Goal: Find specific page/section: Find specific page/section

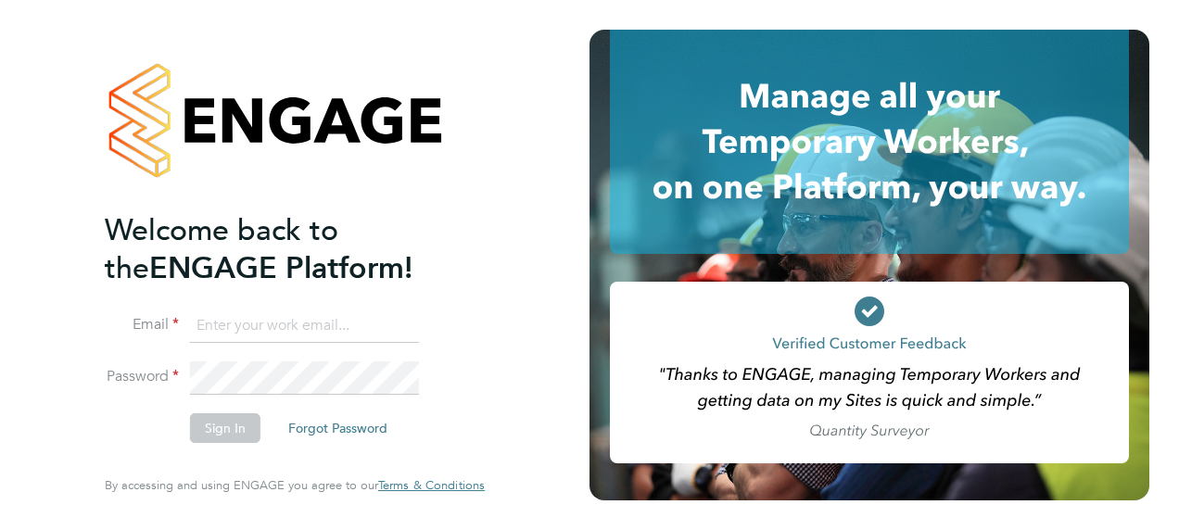
type input "fraz.arshad@ncclondon.ac.uk"
click at [209, 423] on button "Sign In" at bounding box center [225, 428] width 70 height 30
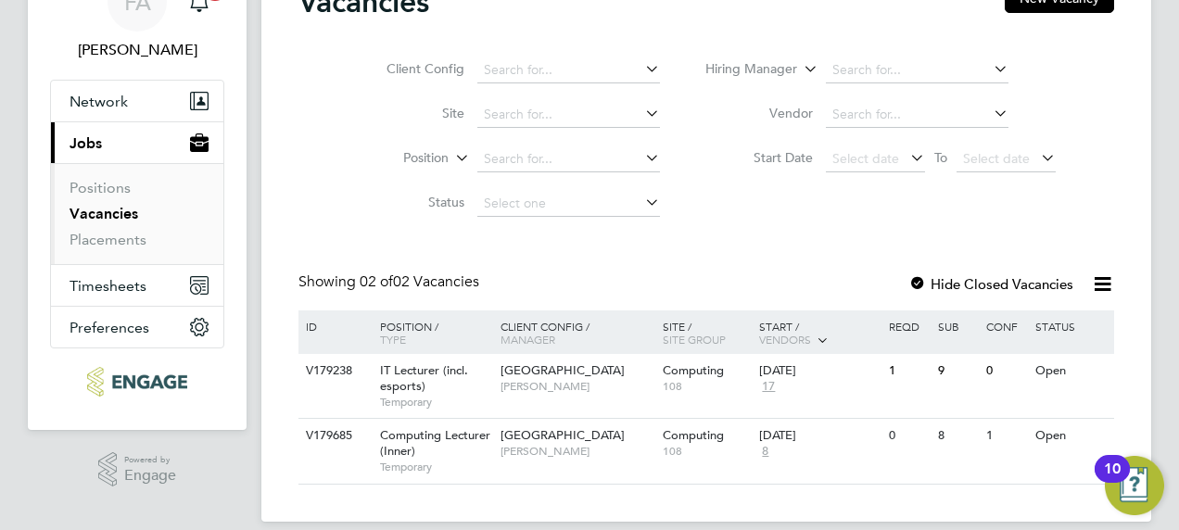
scroll to position [119, 0]
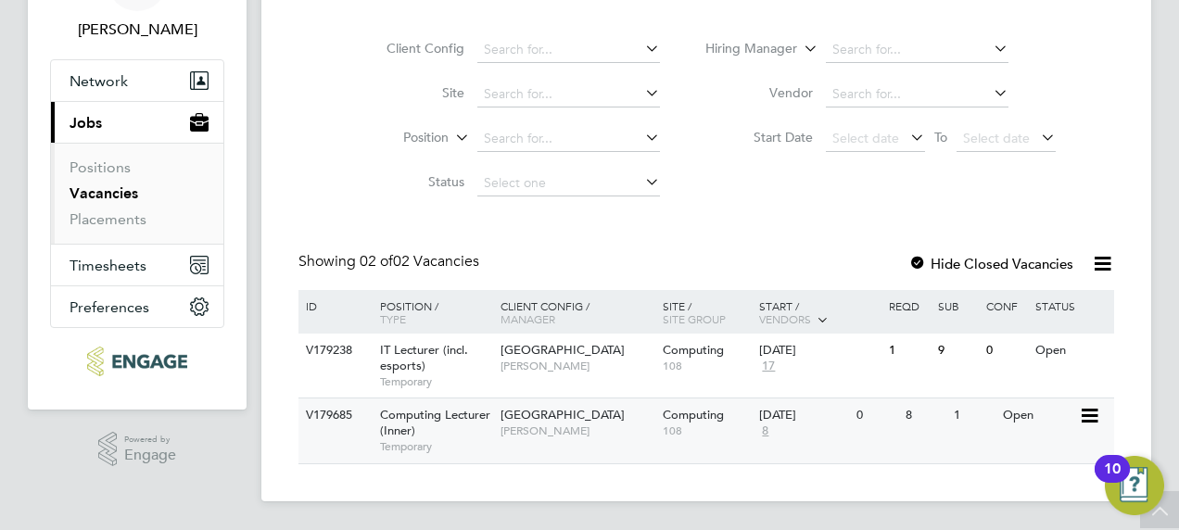
click at [445, 417] on span "Computing Lecturer (Inner)" at bounding box center [435, 423] width 110 height 32
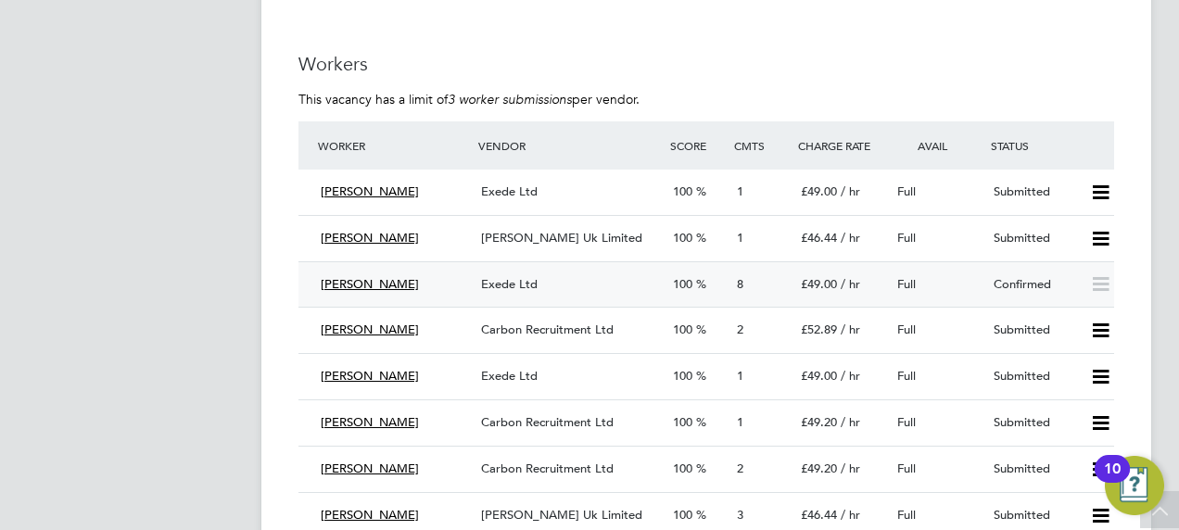
click at [744, 286] on div "8" at bounding box center [762, 285] width 64 height 31
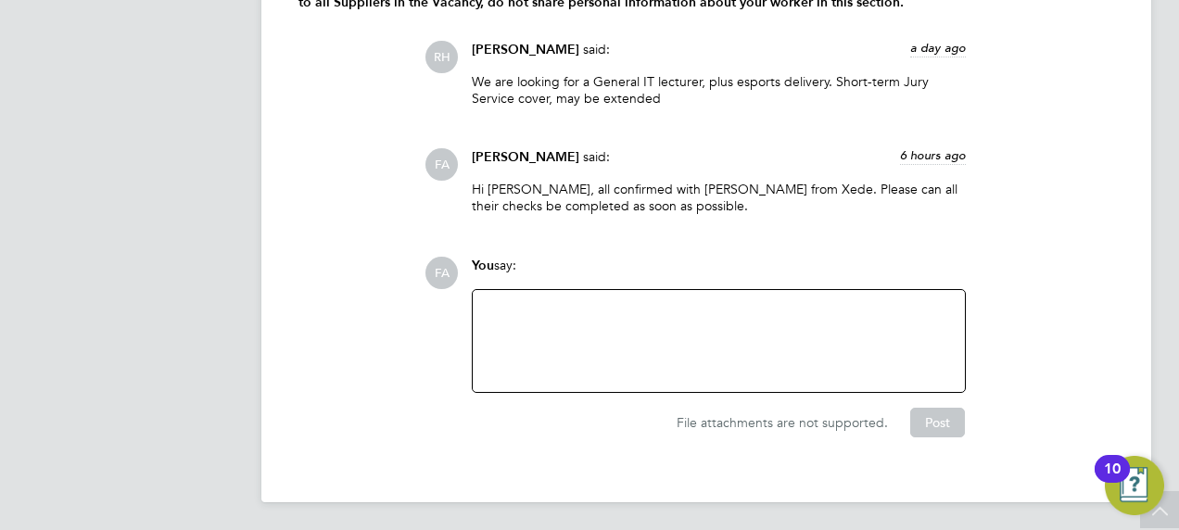
click at [619, 332] on div at bounding box center [719, 341] width 470 height 80
